Goal: Find specific page/section: Find specific page/section

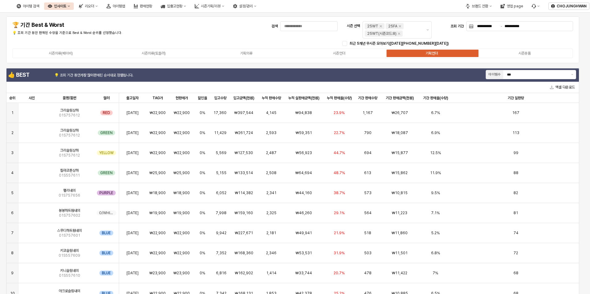
click at [125, 7] on div "아이템맵" at bounding box center [119, 6] width 12 height 4
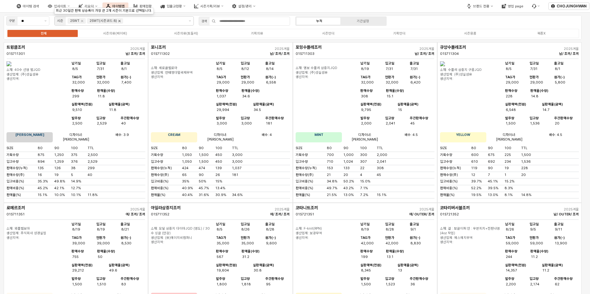
click at [120, 23] on icon "Remove 25WT(시즌코드:8)" at bounding box center [119, 20] width 5 height 5
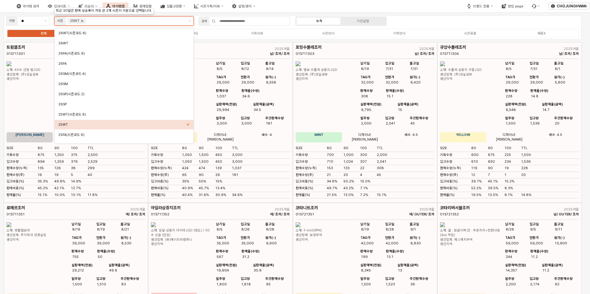
click at [83, 22] on icon "Remove 25WT" at bounding box center [82, 21] width 2 height 2
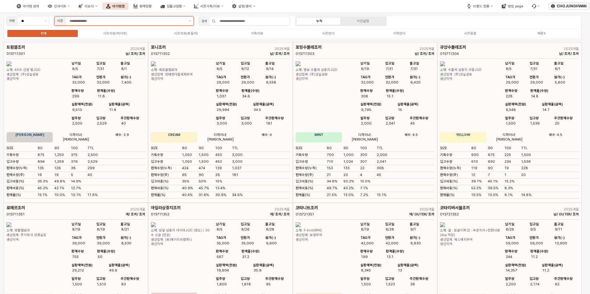
click at [66, 22] on div "App Frame" at bounding box center [126, 21] width 121 height 9
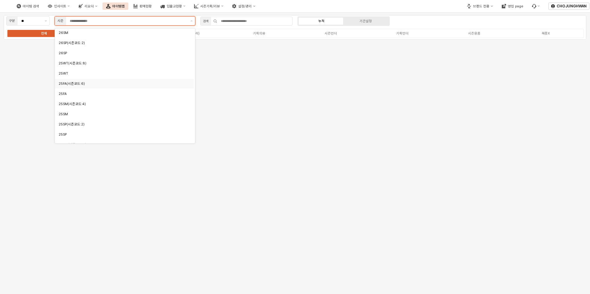
scroll to position [62, 0]
click at [76, 122] on div "25SP" at bounding box center [123, 124] width 128 height 5
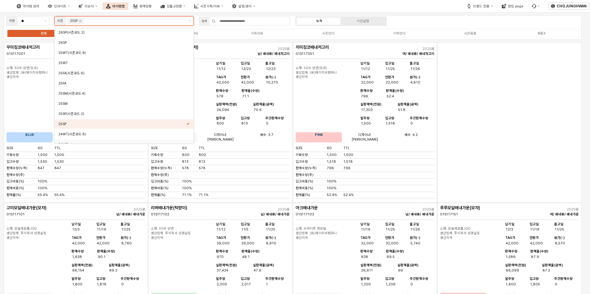
scroll to position [68, 0]
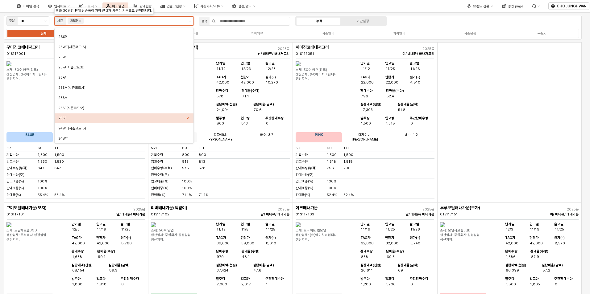
click at [103, 117] on div "25SP" at bounding box center [122, 118] width 128 height 5
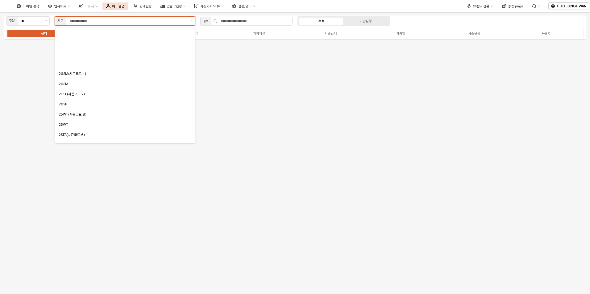
click at [102, 23] on input "App Frame" at bounding box center [128, 21] width 117 height 6
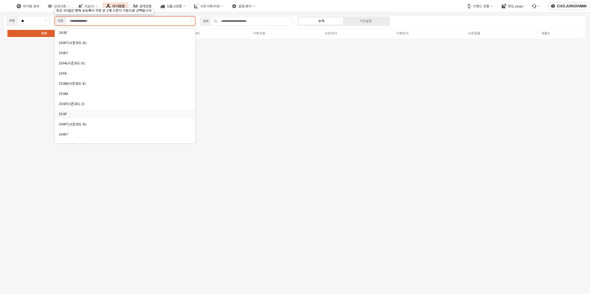
click at [81, 114] on div "25SP" at bounding box center [123, 114] width 129 height 5
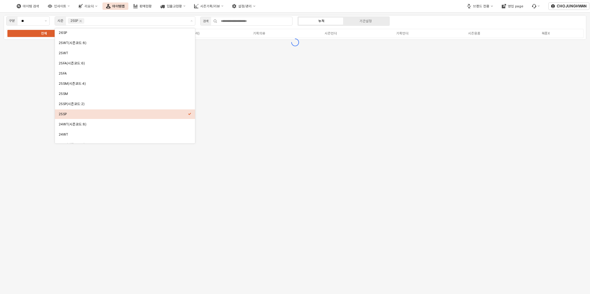
click at [39, 103] on div "구분 ** 시즌 25SP 검색 누적 기간설정 전체 시즌의류(베이비) 시즌의류(토들러) 기획의류 시즌언더 기획언더 시즌용품 복종X" at bounding box center [295, 153] width 590 height 281
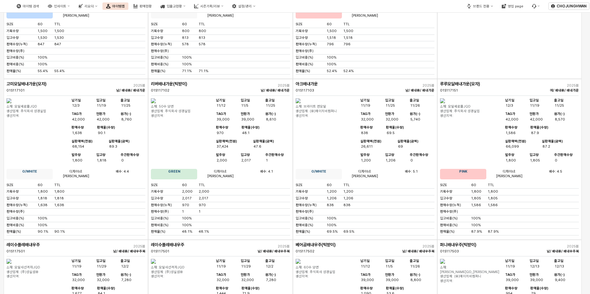
scroll to position [0, 0]
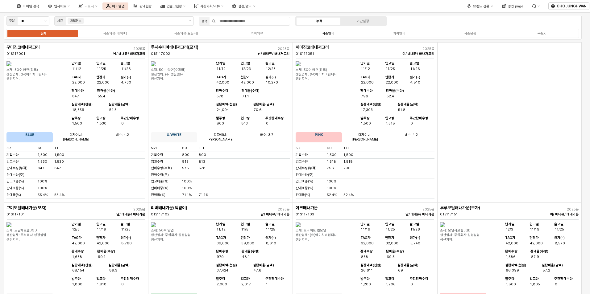
click at [324, 35] on div "시즌언더" at bounding box center [328, 33] width 12 height 4
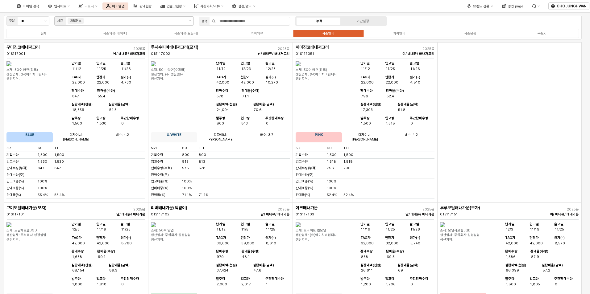
click at [82, 22] on icon "Remove 25SP" at bounding box center [80, 20] width 5 height 5
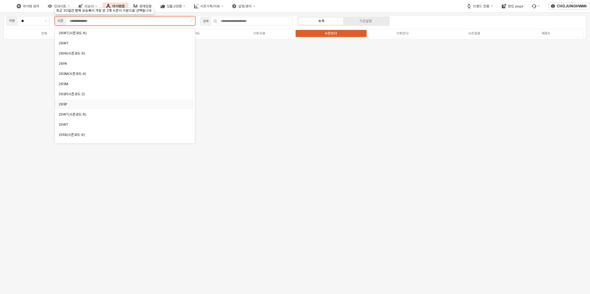
scroll to position [31, 0]
click at [86, 113] on div "25FA" at bounding box center [123, 114] width 128 height 5
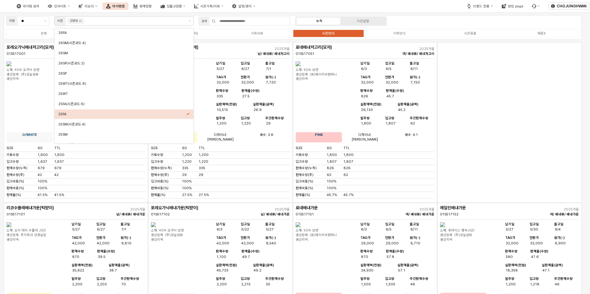
click at [478, 118] on div "App Frame" at bounding box center [509, 122] width 144 height 161
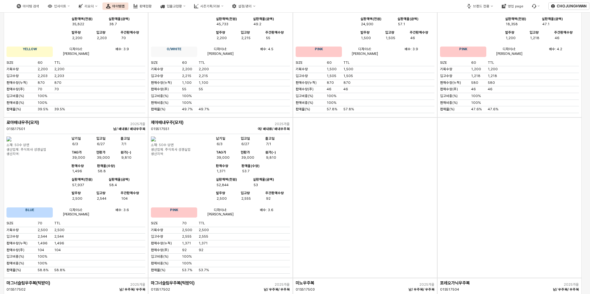
scroll to position [247, 0]
click at [320, 183] on div "App Frame" at bounding box center [365, 197] width 144 height 161
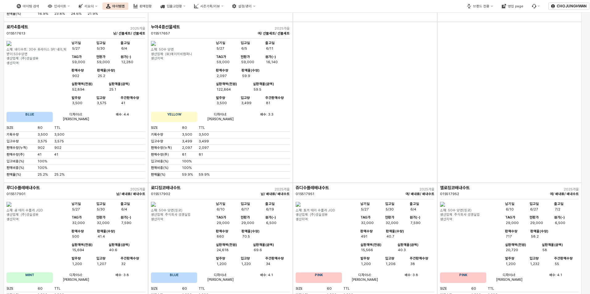
scroll to position [2265, 0]
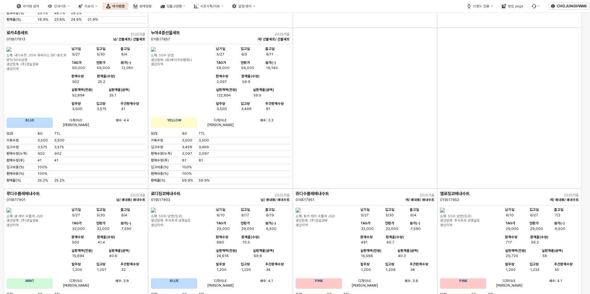
click at [368, 157] on div "App Frame" at bounding box center [365, 108] width 144 height 161
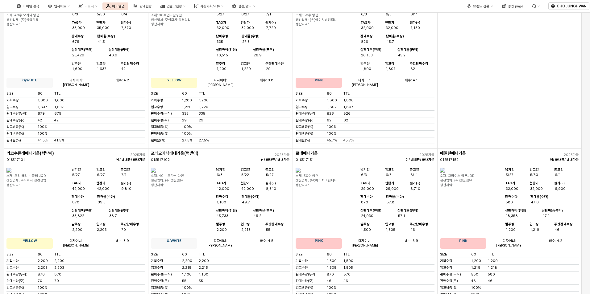
scroll to position [0, 0]
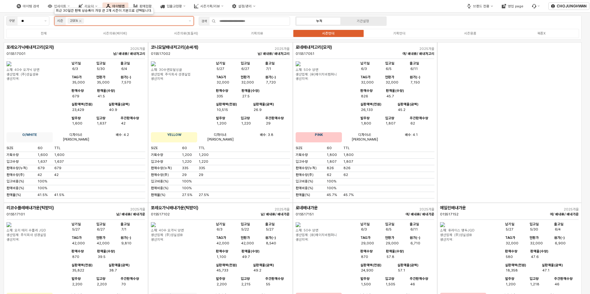
click at [83, 23] on div "25FA" at bounding box center [76, 21] width 16 height 6
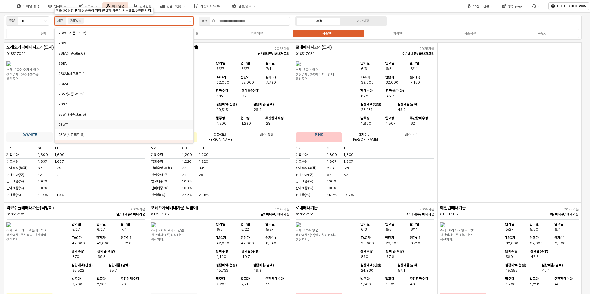
click at [82, 123] on div "25WT" at bounding box center [122, 124] width 128 height 5
click at [80, 21] on icon "Remove 25FA" at bounding box center [80, 21] width 2 height 2
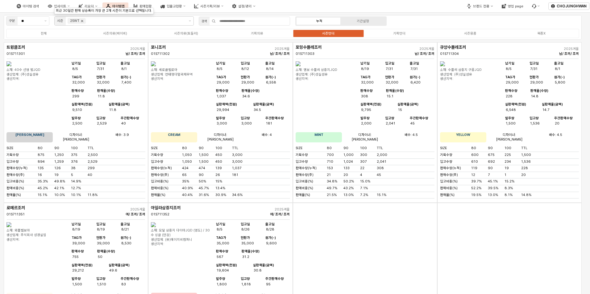
click at [83, 22] on icon "Remove 25WT" at bounding box center [82, 21] width 2 height 2
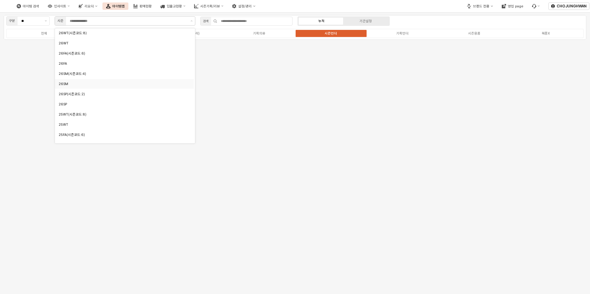
click at [250, 134] on div "구분 ** 시즌 검색 누적 기간설정 전체 시즌의류(베이비) 시즌의류(토들러) 기획의류 시즌언더 기획언더 시즌용품 복종X" at bounding box center [295, 153] width 590 height 281
click at [188, 21] on button "제안 사항 표시" at bounding box center [191, 21] width 7 height 9
click at [125, 125] on div "25WT" at bounding box center [123, 124] width 129 height 5
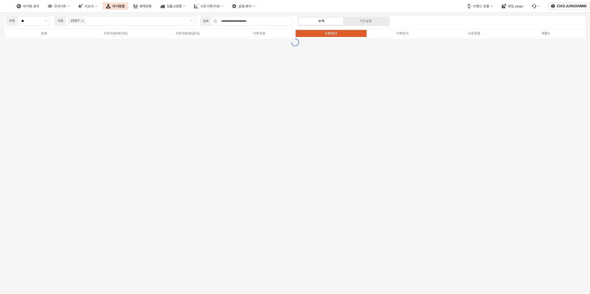
click at [291, 110] on div "구분 ** 시즌 25WT 검색 누적 기간설정 전체 시즌의류(베이비) 시즌의류(토들러) 기획의류 시즌언더 기획언더 시즌용품 복종X" at bounding box center [295, 153] width 590 height 281
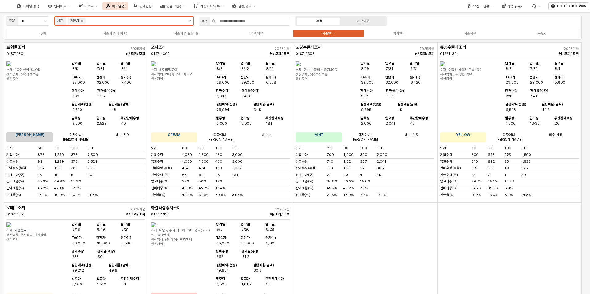
click at [189, 23] on button "제안 사항 표시" at bounding box center [189, 21] width 7 height 9
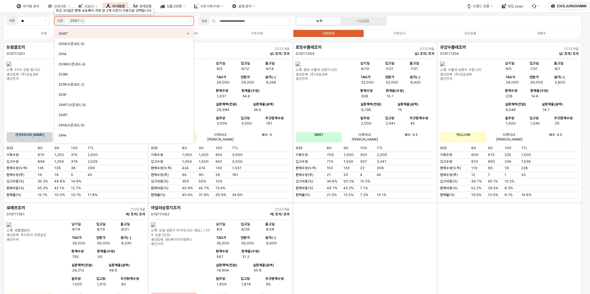
scroll to position [92, 0]
click at [86, 90] on div "25SP" at bounding box center [124, 93] width 139 height 10
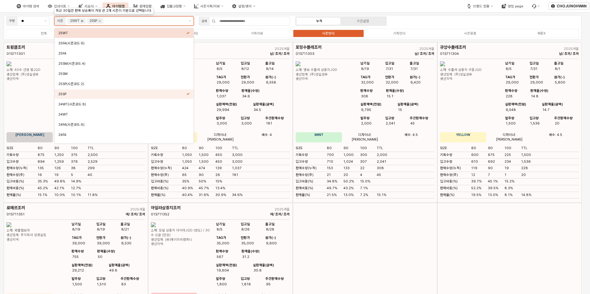
click at [83, 21] on icon "Remove 25WT" at bounding box center [82, 20] width 5 height 5
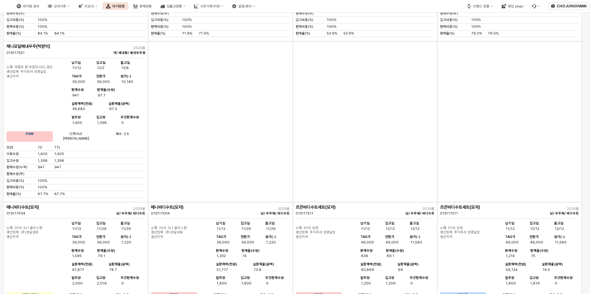
scroll to position [432, 0]
